Goal: Task Accomplishment & Management: Use online tool/utility

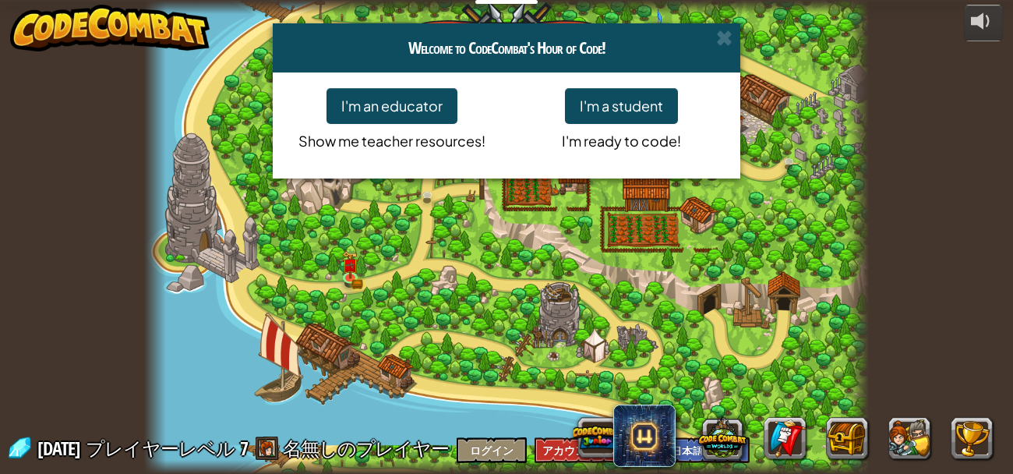
select select "ja"
click at [717, 39] on span at bounding box center [724, 38] width 16 height 16
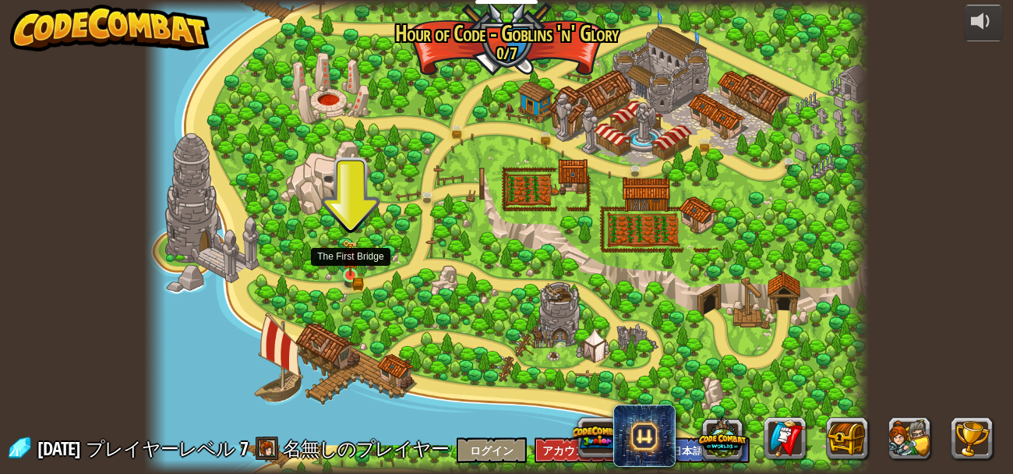
click at [351, 269] on img at bounding box center [350, 257] width 16 height 37
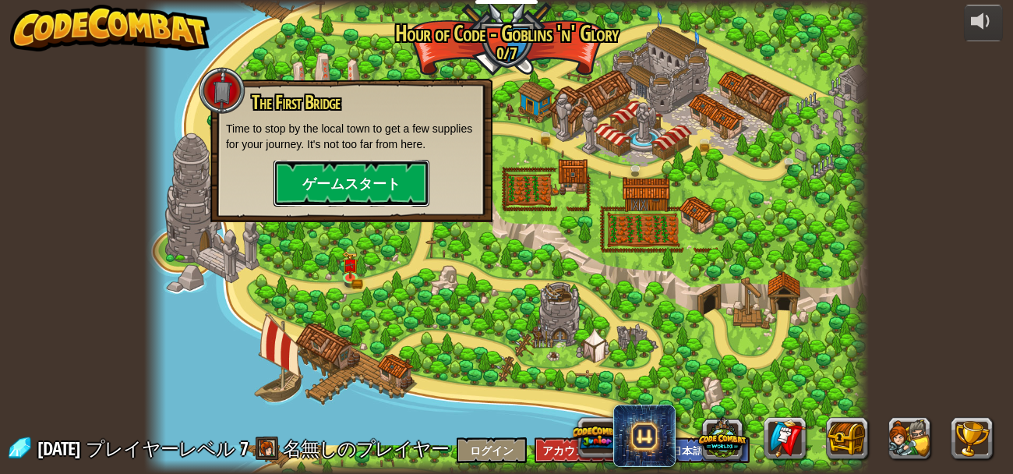
click at [374, 170] on button "ゲームスタート" at bounding box center [351, 183] width 156 height 47
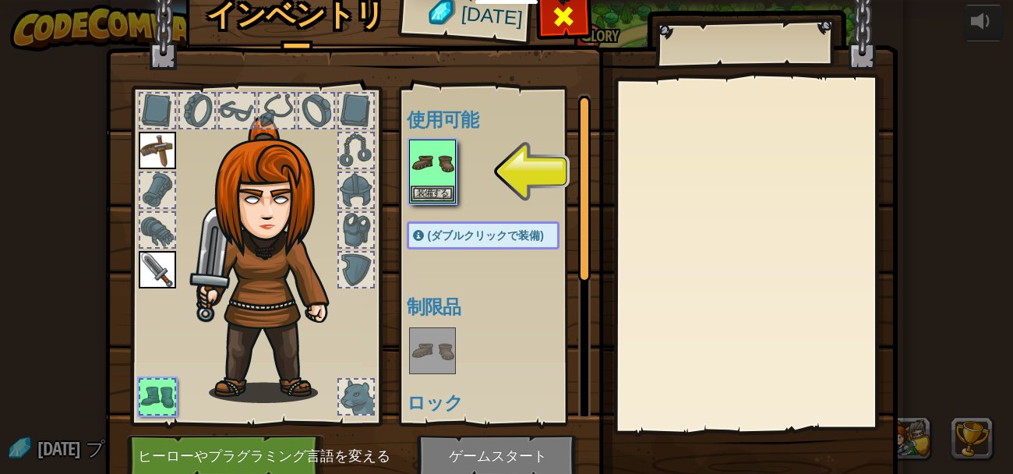
click at [578, 22] on div at bounding box center [563, 20] width 49 height 49
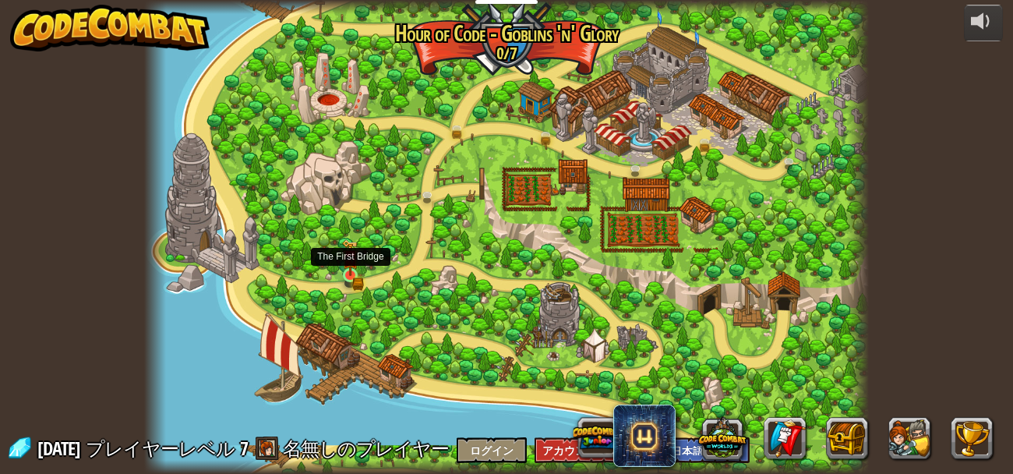
click at [347, 274] on img at bounding box center [350, 257] width 16 height 37
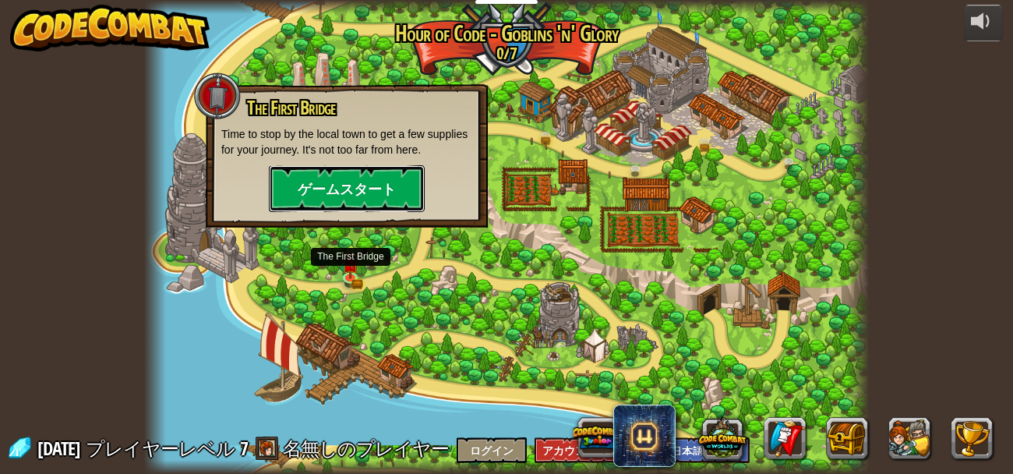
click at [379, 173] on button "ゲームスタート" at bounding box center [347, 188] width 156 height 47
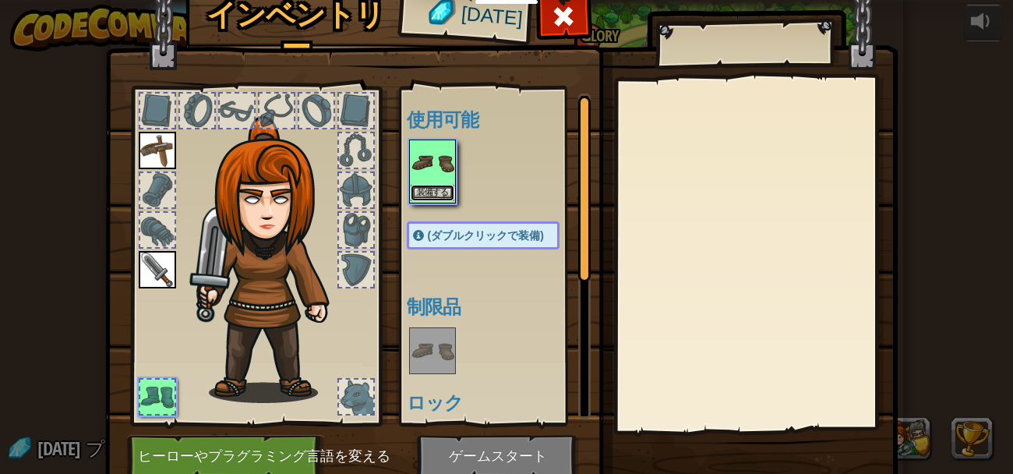
click at [435, 185] on button "装備する" at bounding box center [433, 193] width 44 height 16
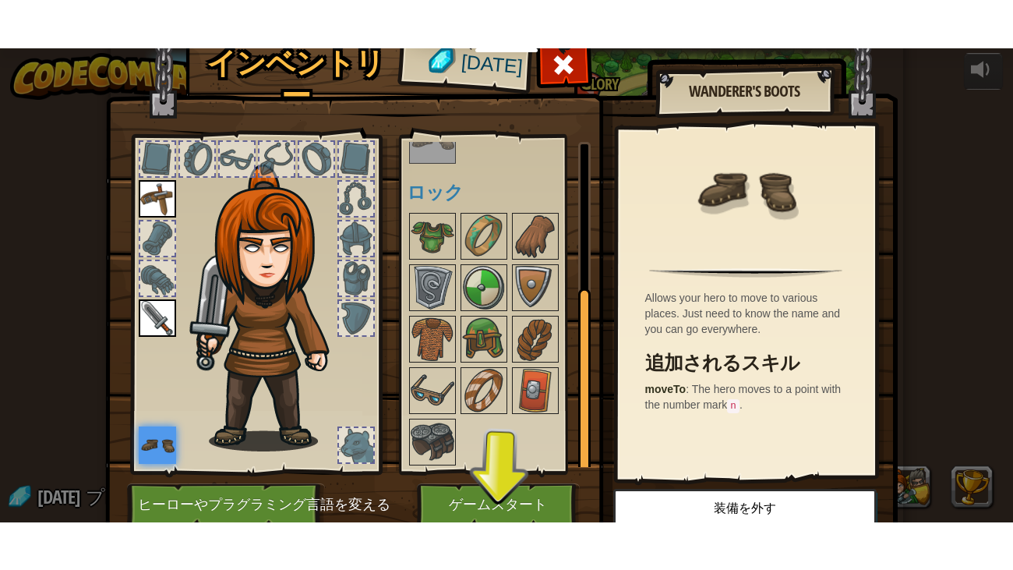
scroll to position [63, 0]
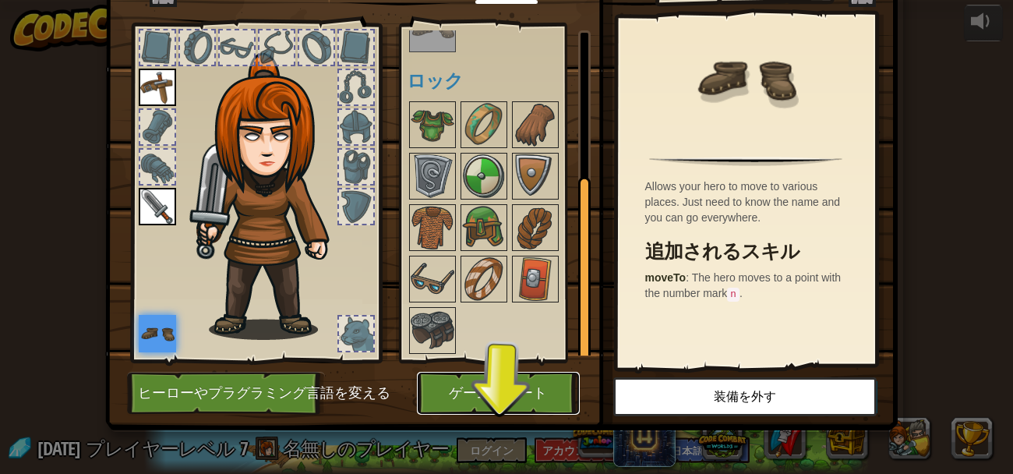
click at [478, 390] on button "ゲームスタート" at bounding box center [498, 393] width 163 height 43
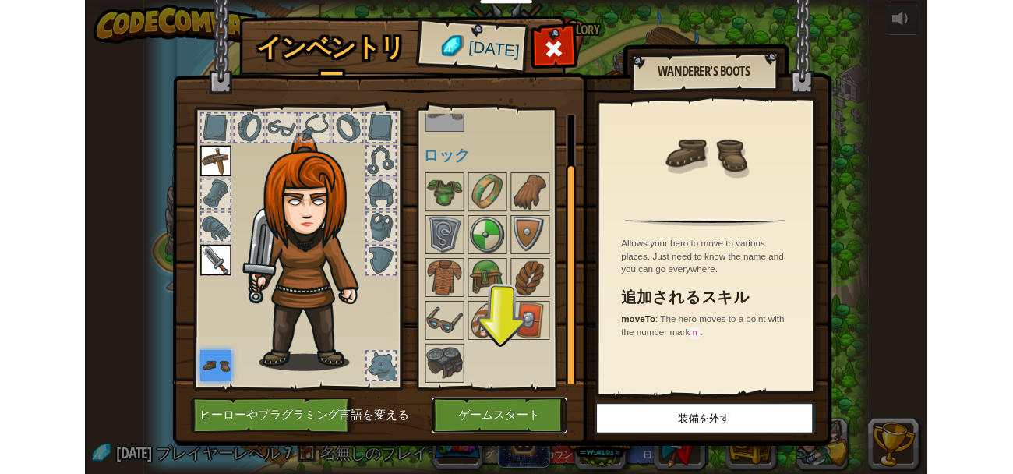
scroll to position [0, 0]
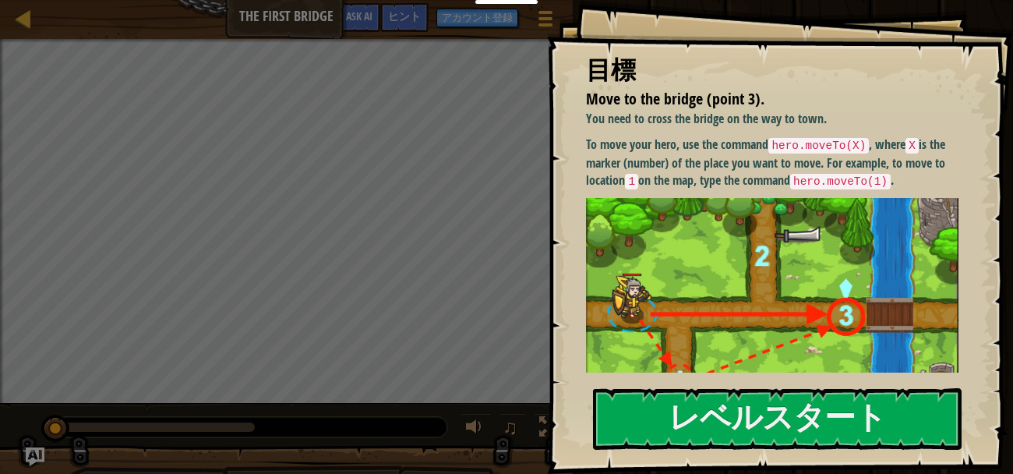
click at [813, 232] on img at bounding box center [772, 310] width 372 height 225
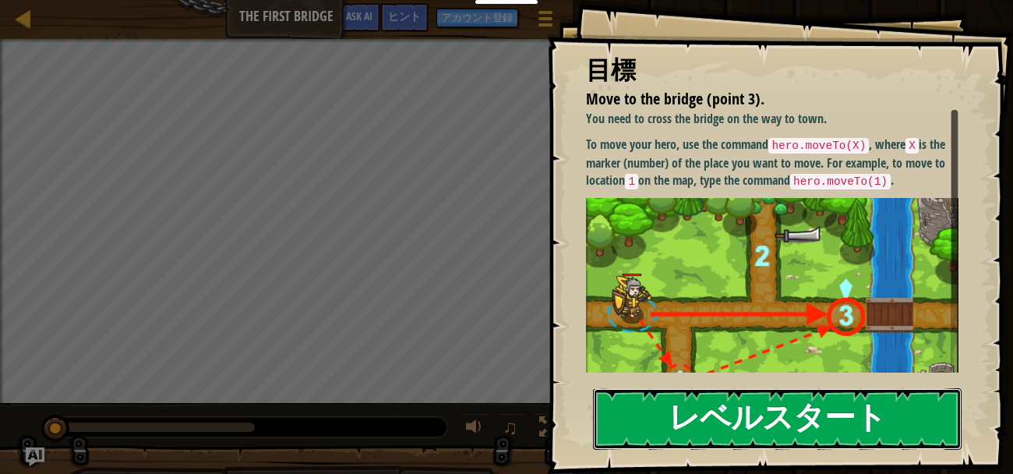
click at [784, 390] on button "レベルスタート" at bounding box center [777, 419] width 369 height 62
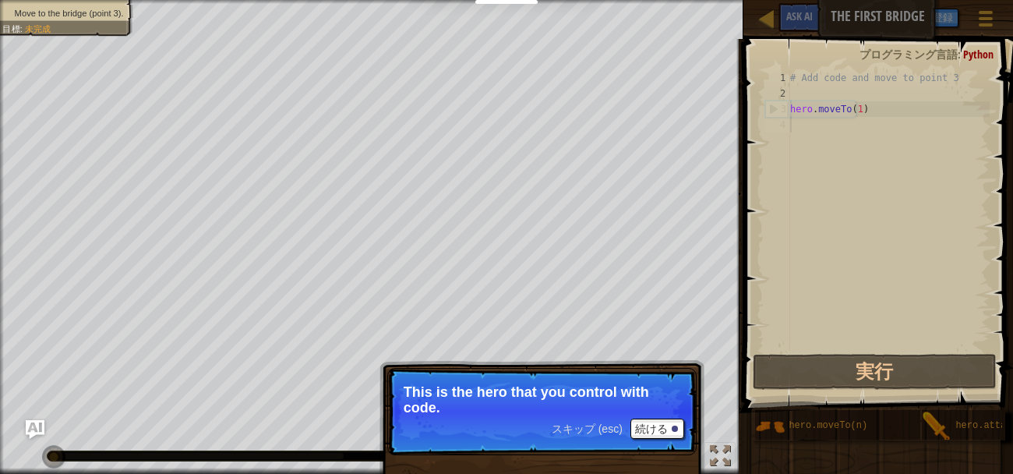
click at [594, 430] on span "スキップ (esc)" at bounding box center [587, 428] width 71 height 12
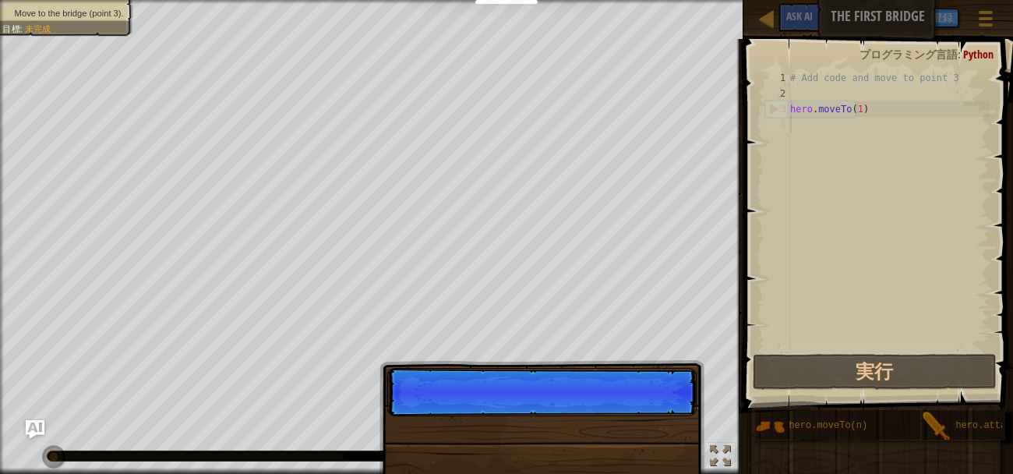
scroll to position [7, 0]
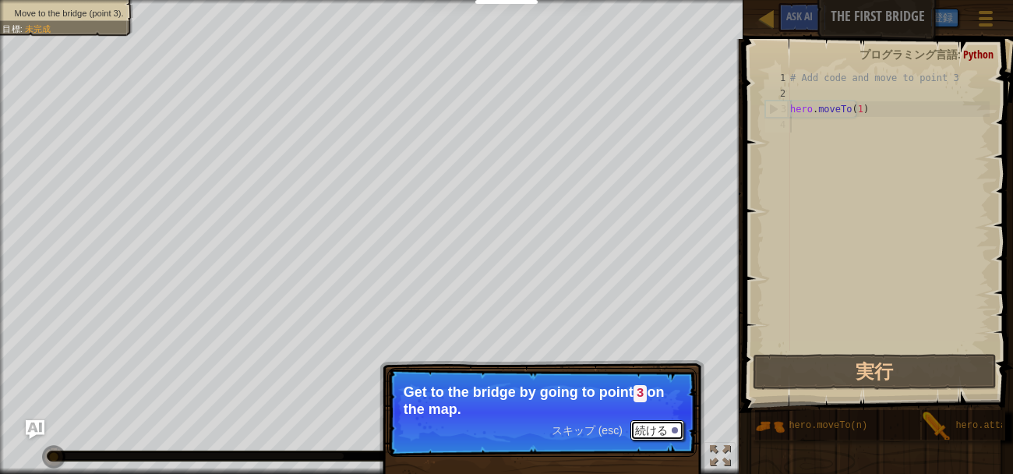
click at [650, 434] on button "続ける" at bounding box center [657, 430] width 54 height 20
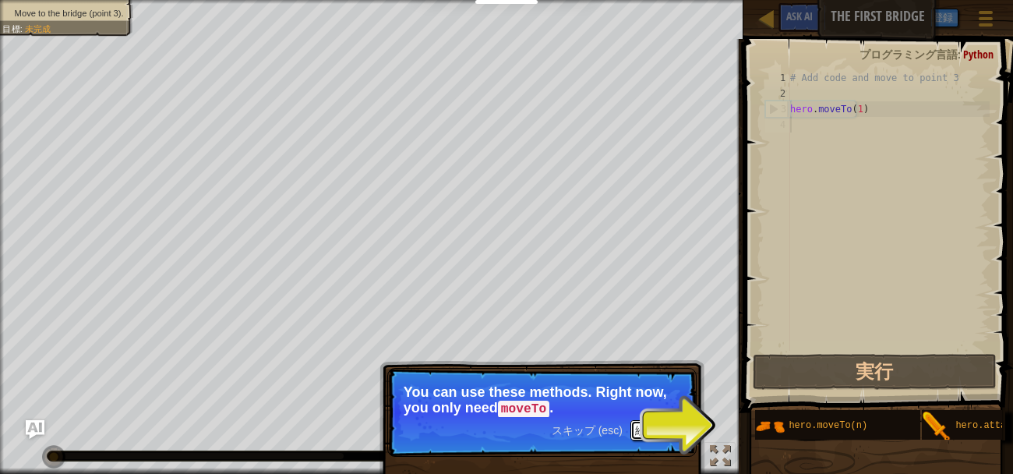
click at [661, 429] on button "続ける" at bounding box center [657, 430] width 54 height 20
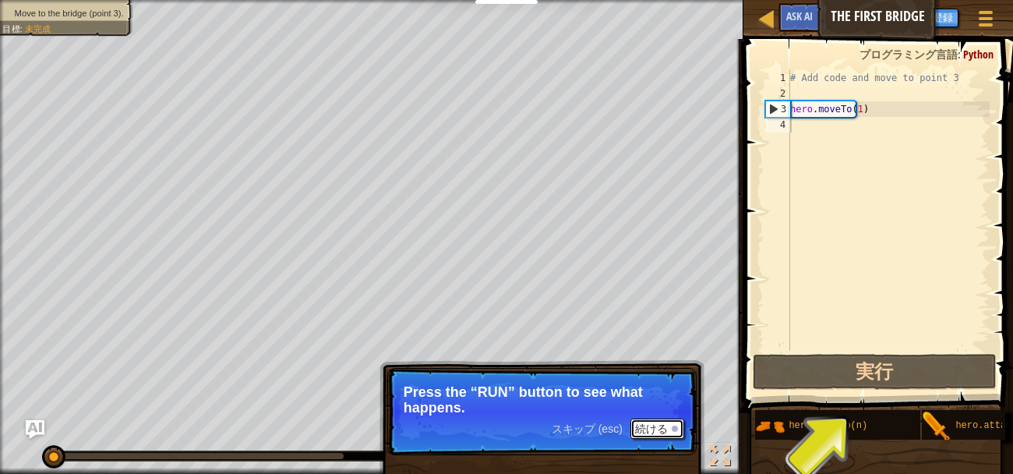
click at [650, 429] on button "続ける" at bounding box center [657, 428] width 54 height 20
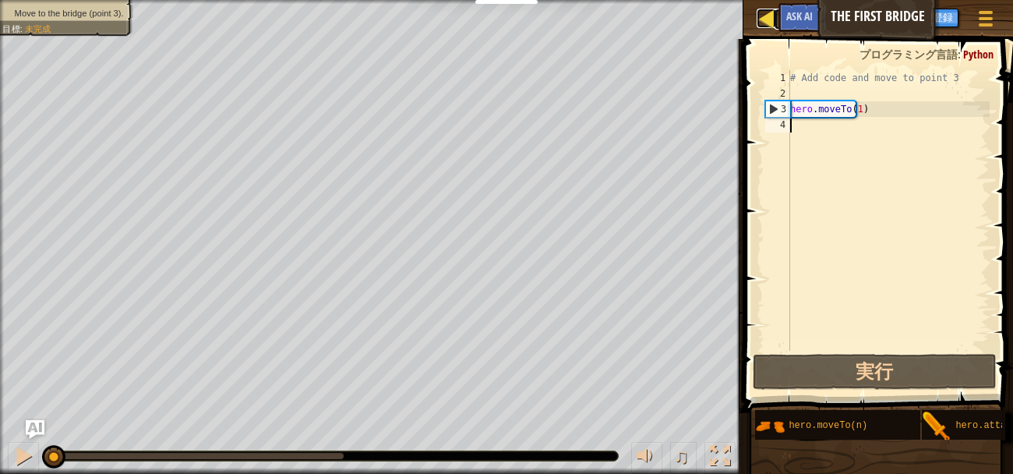
click at [763, 19] on div at bounding box center [766, 18] width 19 height 19
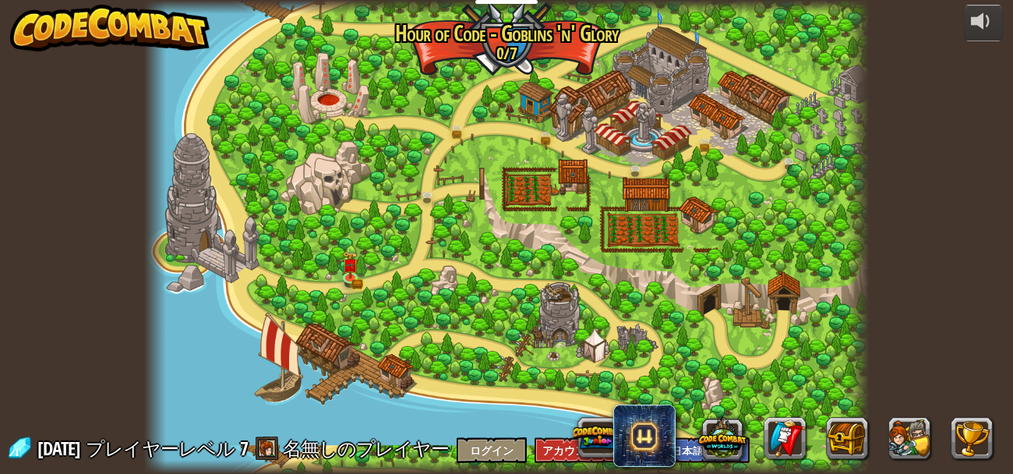
select select "ja"
click at [976, 19] on div at bounding box center [983, 21] width 25 height 25
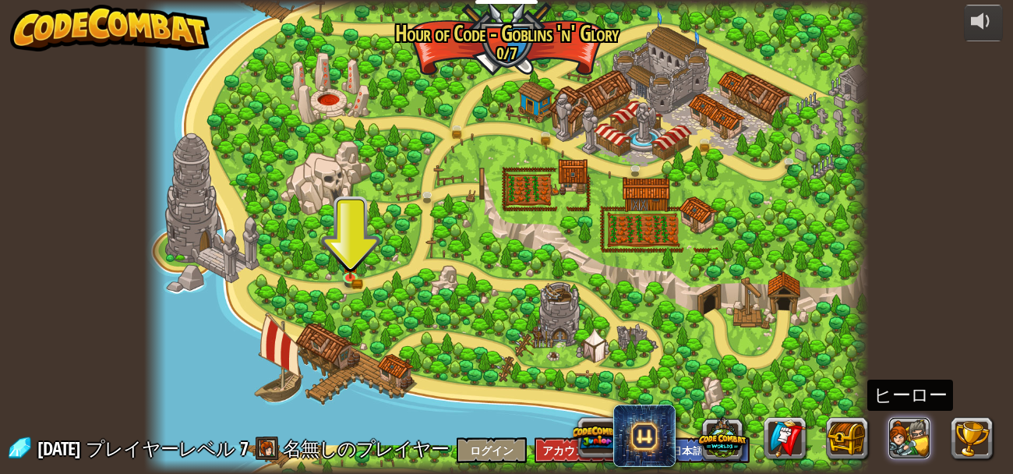
click at [919, 439] on button at bounding box center [909, 438] width 42 height 42
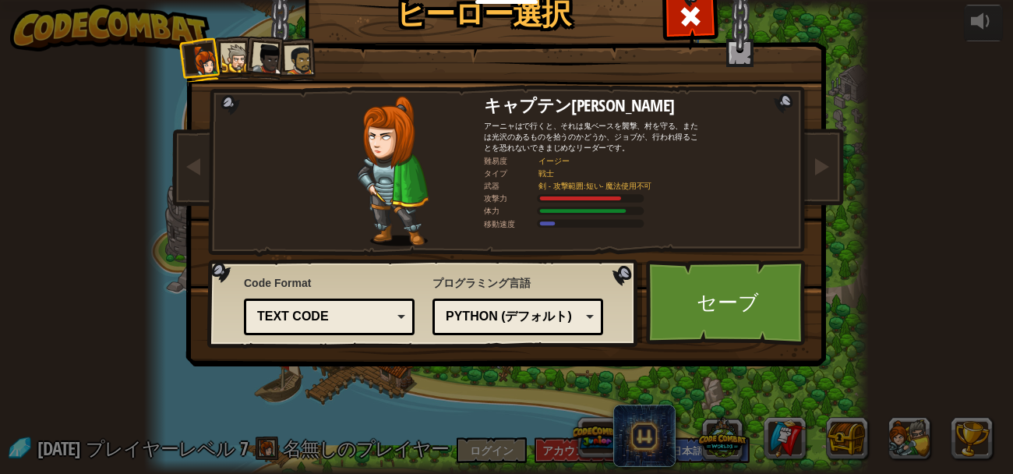
click at [916, 439] on div "ヒーロー選択 [DATE] キャプテン[PERSON_NAME] アーニャはで行くと、それは鬼ベースを襲撃、村を守る、または光沢のあるものを拾うのかどうか、[…" at bounding box center [506, 237] width 1013 height 474
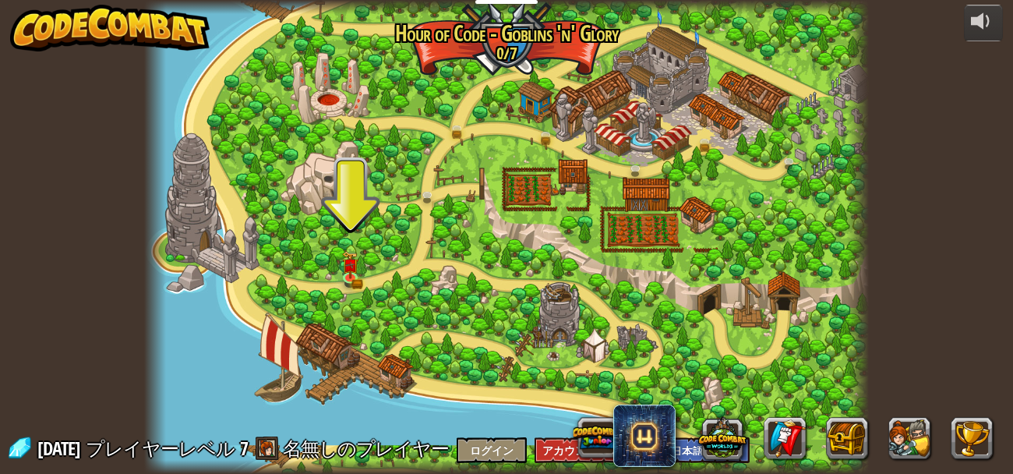
click at [197, 23] on img at bounding box center [109, 28] width 199 height 47
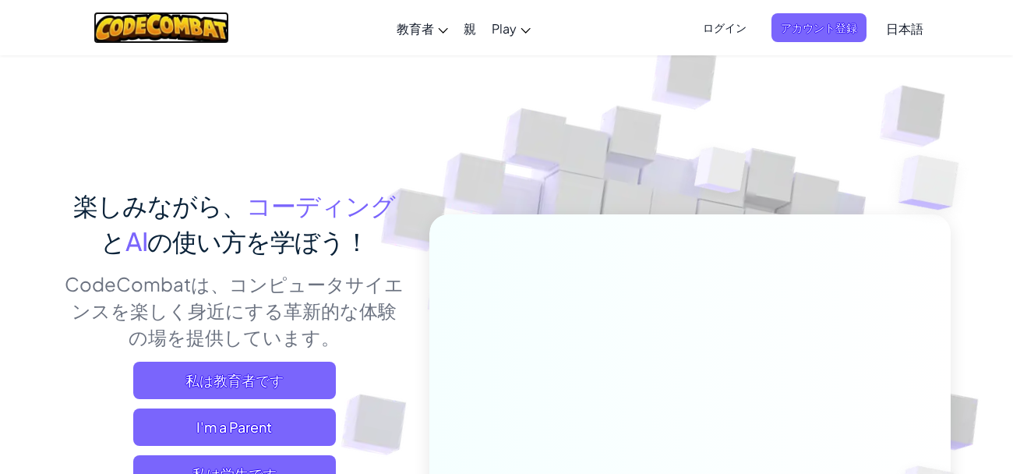
click at [134, 32] on img at bounding box center [161, 28] width 136 height 32
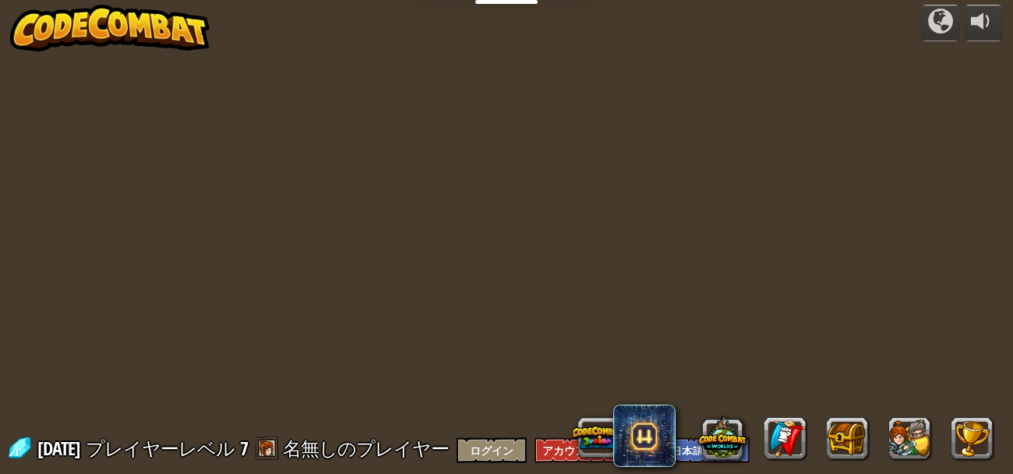
select select "ja"
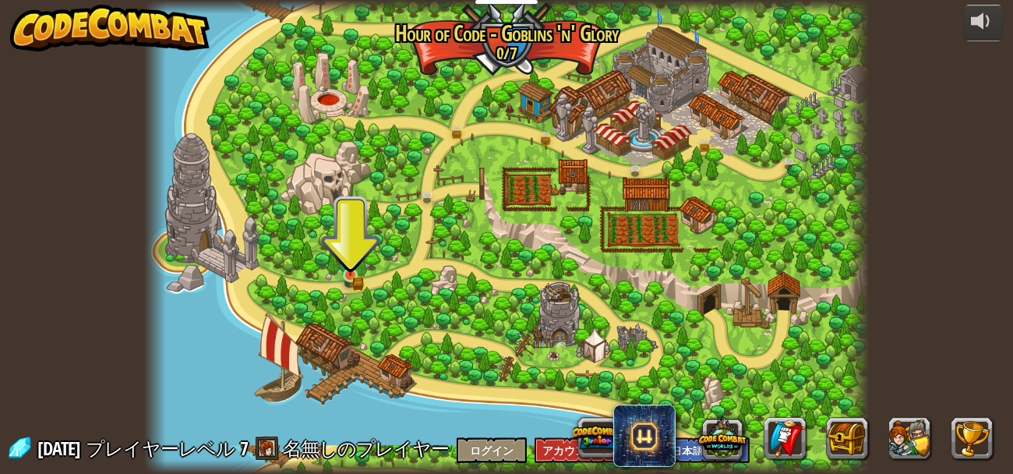
click at [347, 269] on img at bounding box center [350, 257] width 16 height 37
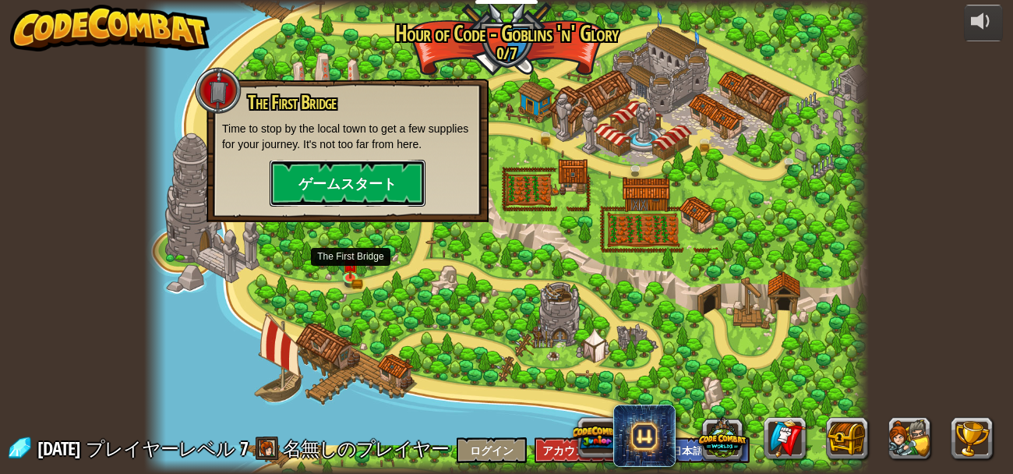
click at [358, 186] on button "ゲームスタート" at bounding box center [348, 183] width 156 height 47
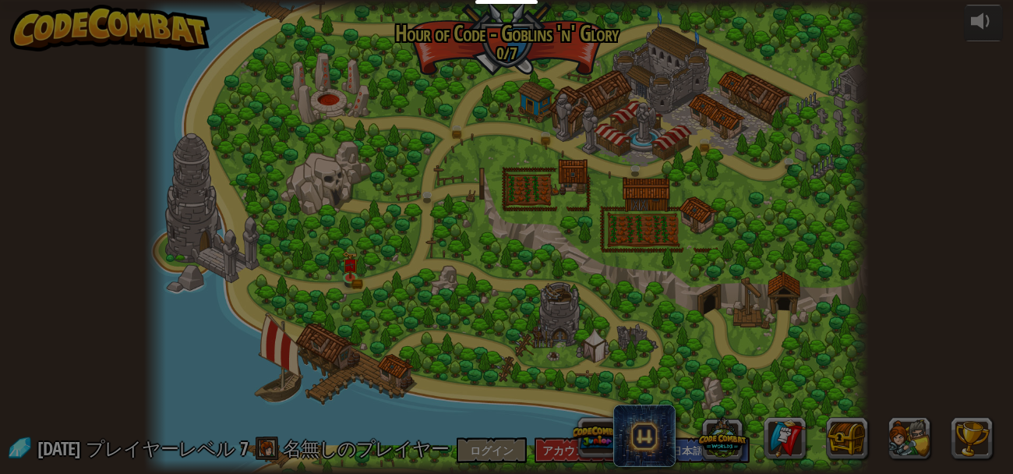
click at [0, 0] on div at bounding box center [0, 0] width 0 height 0
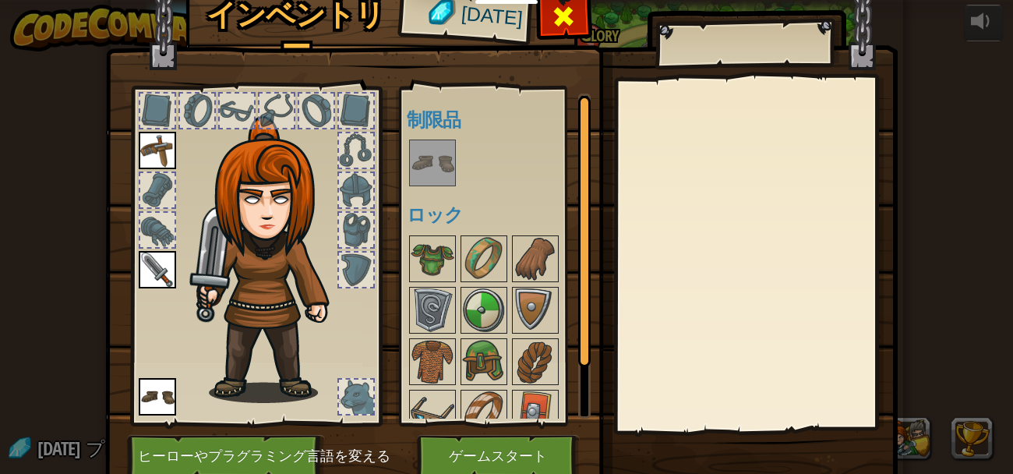
click at [561, 12] on span at bounding box center [563, 16] width 25 height 25
